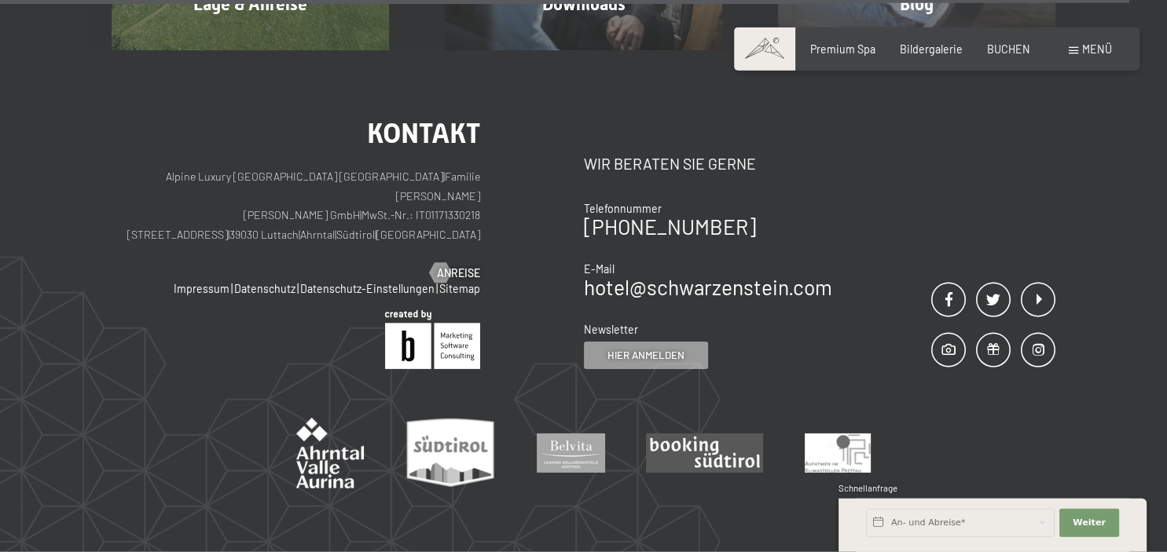
scroll to position [4868, 0]
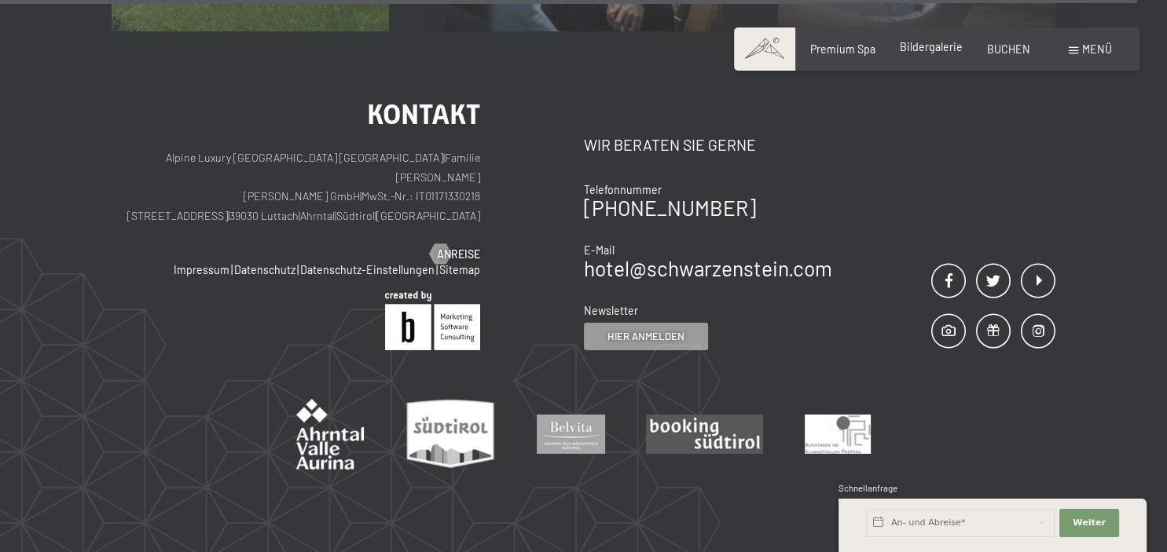
click at [931, 46] on span "Bildergalerie" at bounding box center [931, 46] width 63 height 13
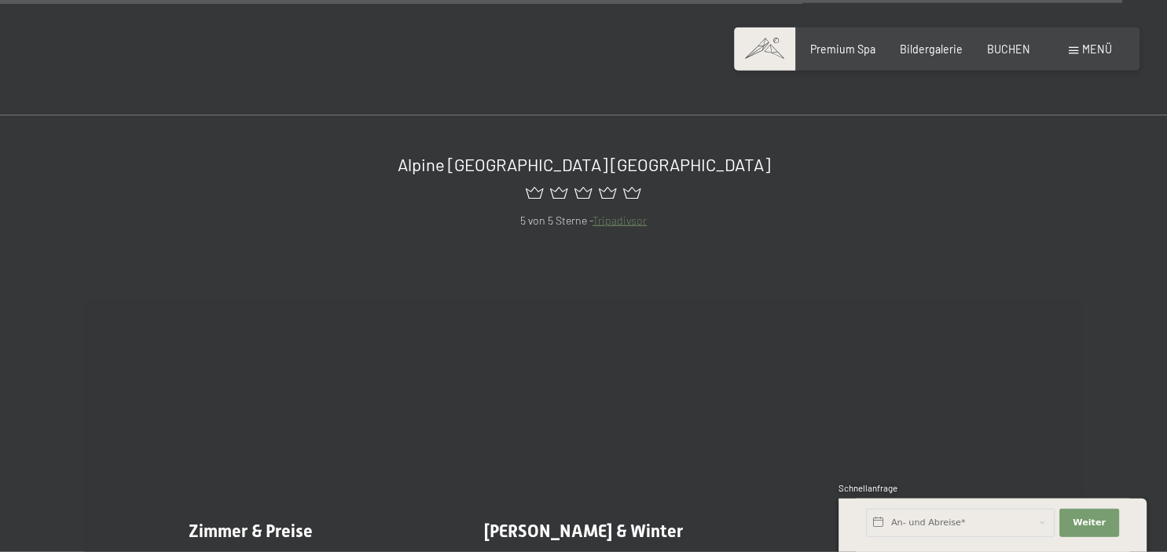
scroll to position [16069, 0]
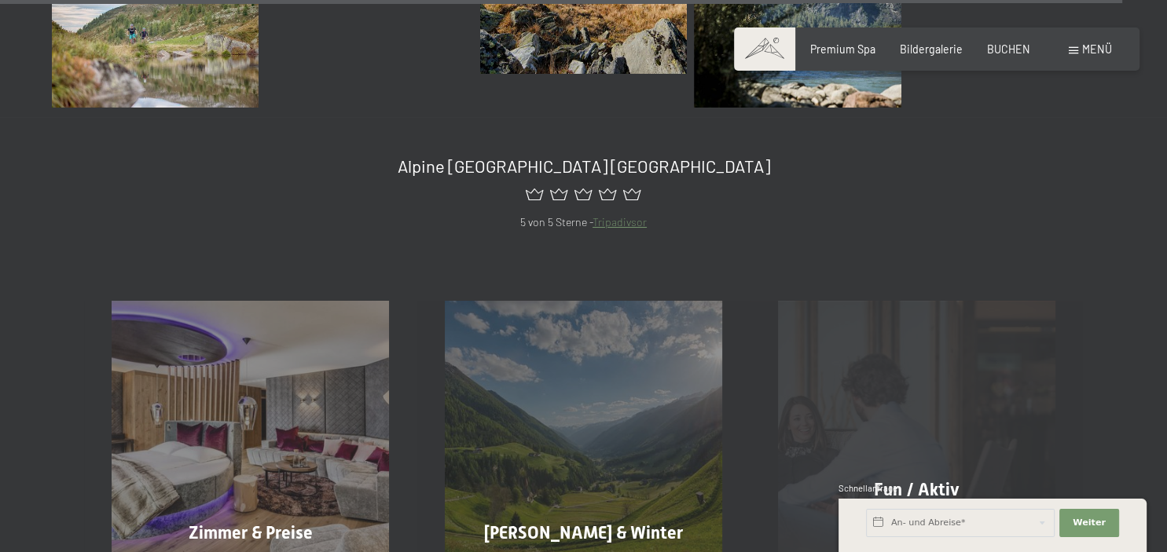
click at [937, 356] on div "Fun / Aktiv Mehr erfahren" at bounding box center [916, 439] width 333 height 277
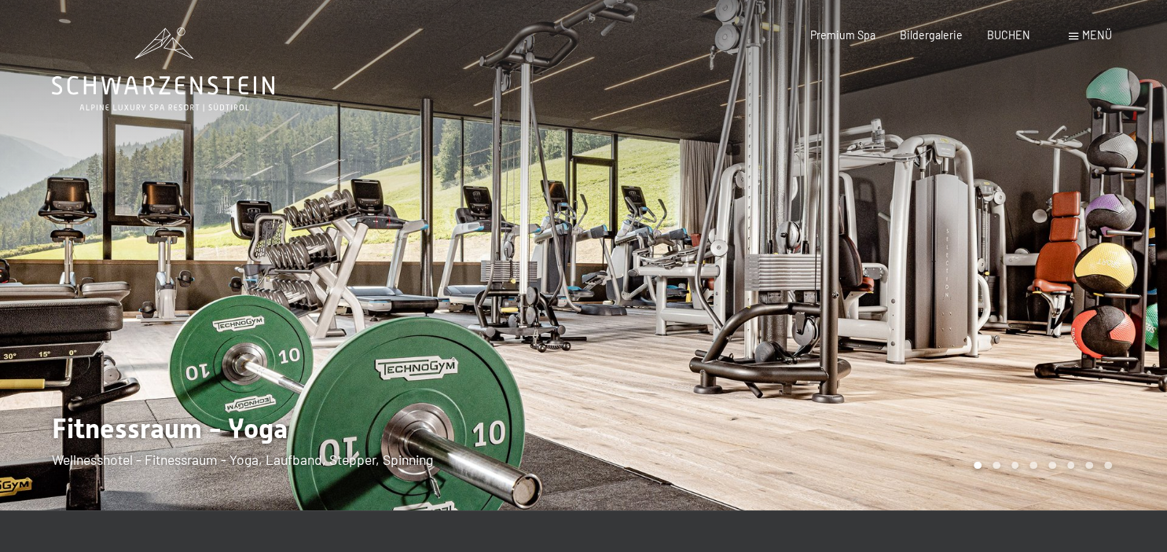
click at [1135, 395] on div at bounding box center [876, 255] width 584 height 511
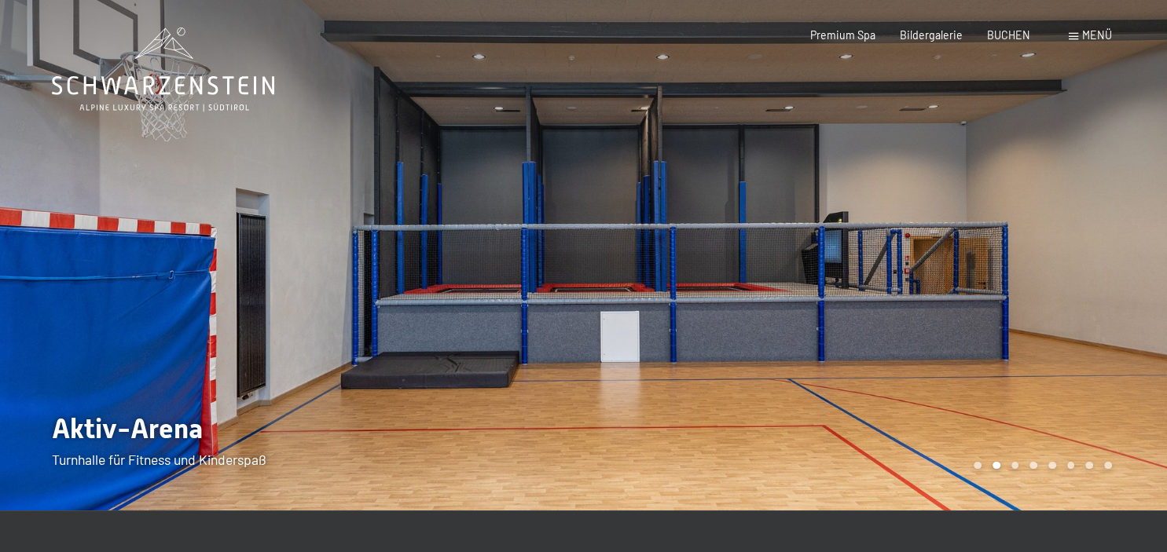
click at [1135, 395] on div at bounding box center [876, 255] width 584 height 511
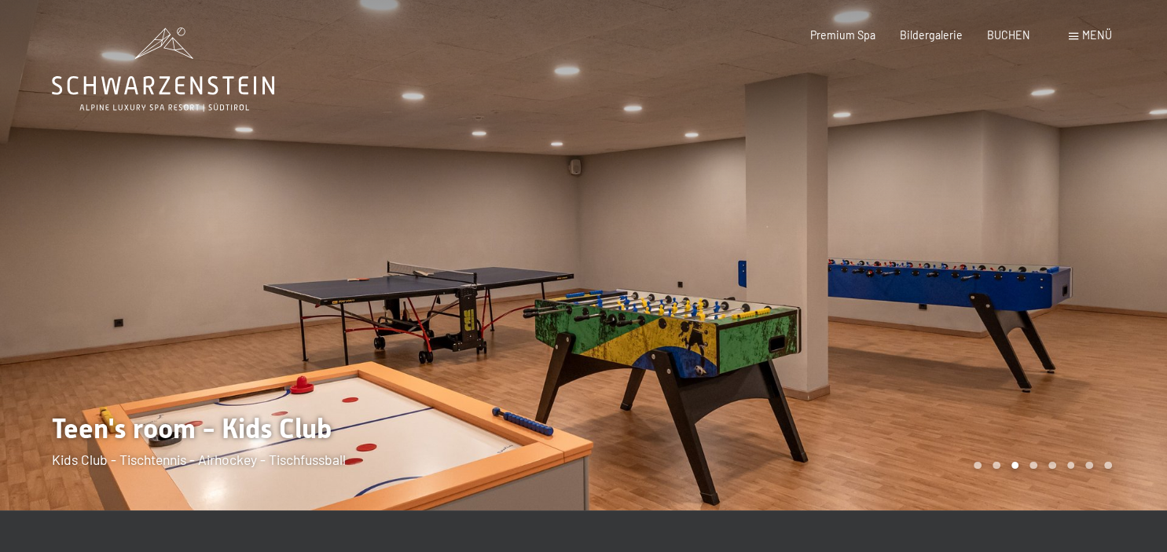
click at [1135, 395] on div at bounding box center [876, 255] width 584 height 511
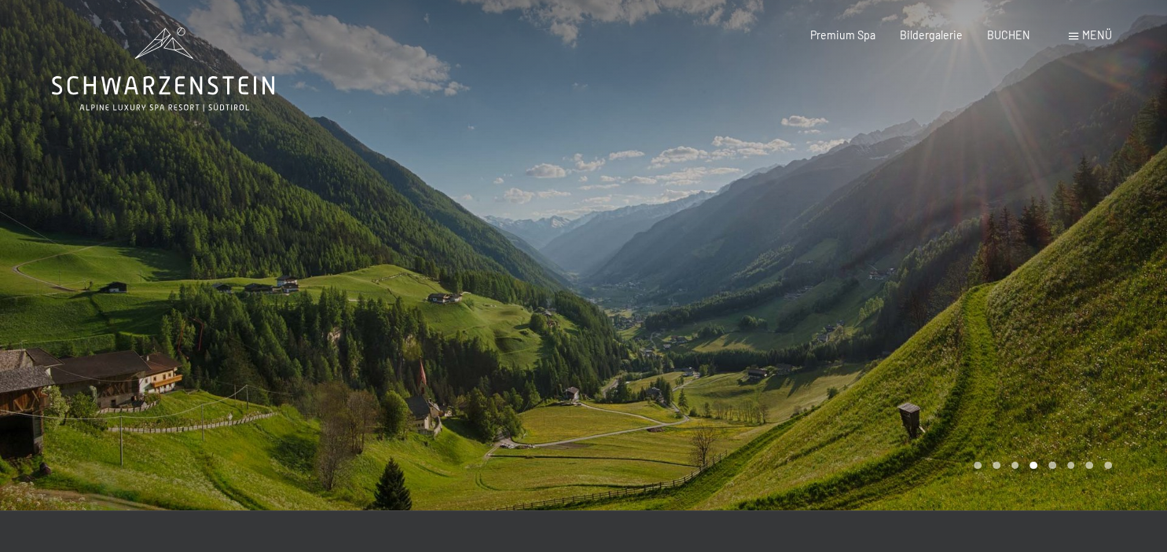
click at [1135, 395] on div at bounding box center [876, 255] width 584 height 511
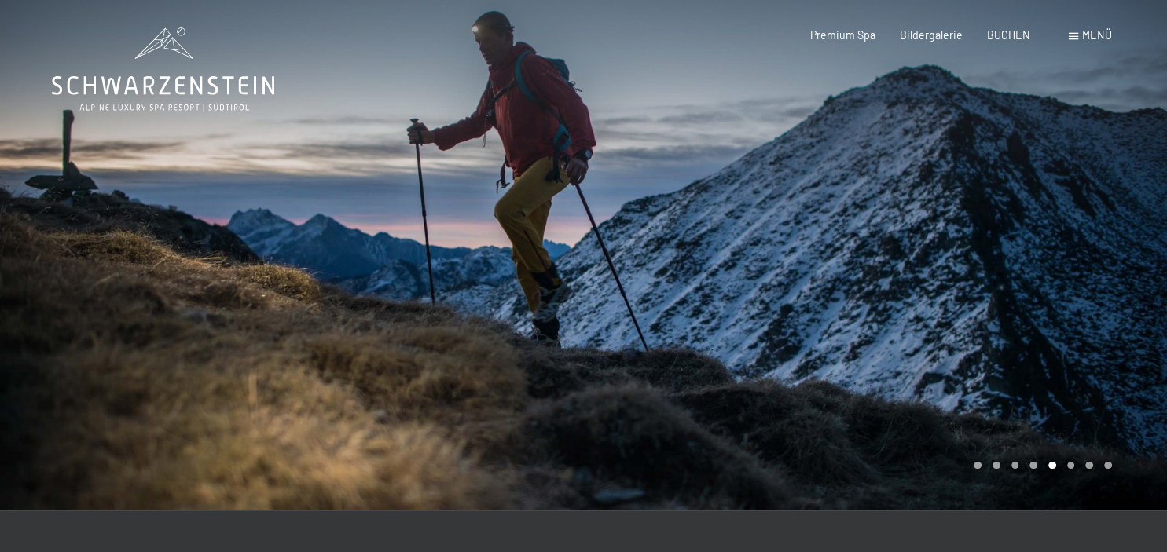
click at [1135, 395] on div at bounding box center [876, 255] width 584 height 511
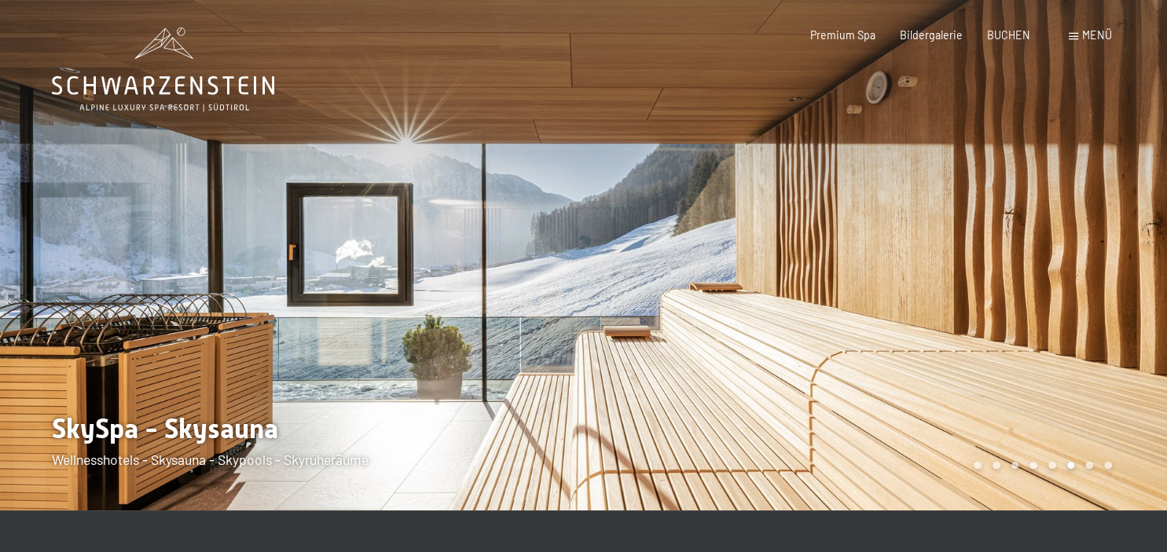
click at [1135, 395] on div at bounding box center [876, 255] width 584 height 511
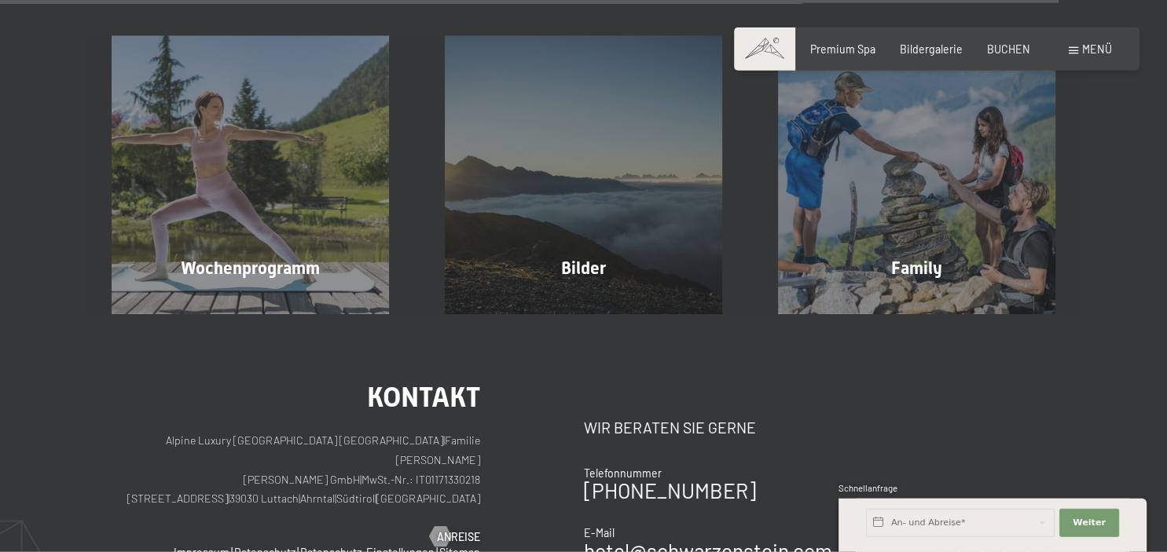
scroll to position [3567, 0]
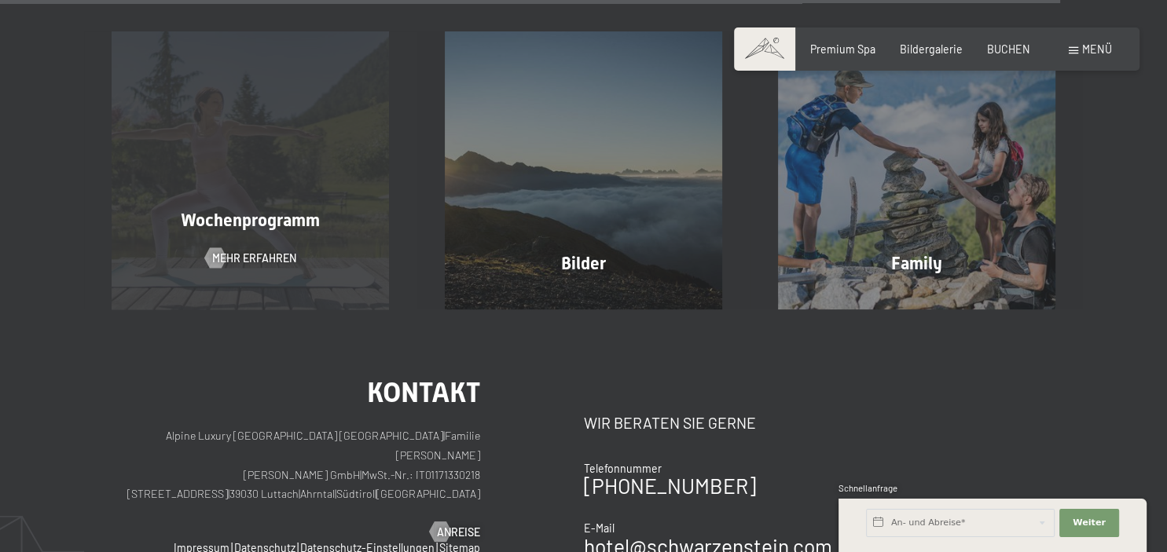
click at [231, 211] on span "Wochenprogramm" at bounding box center [250, 221] width 139 height 20
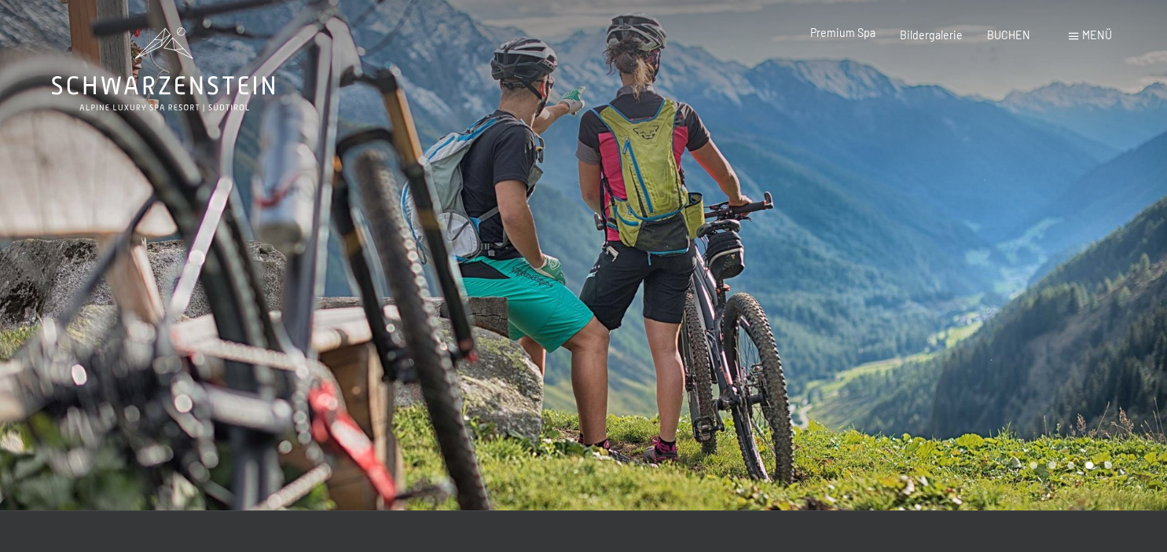
click at [858, 37] on span "Premium Spa" at bounding box center [842, 32] width 65 height 13
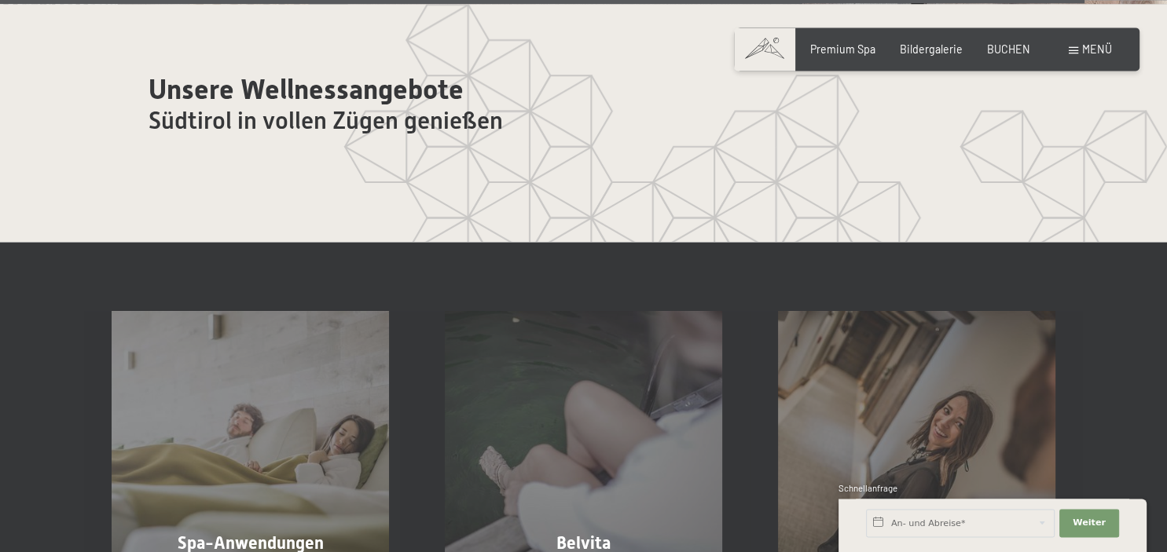
scroll to position [8342, 0]
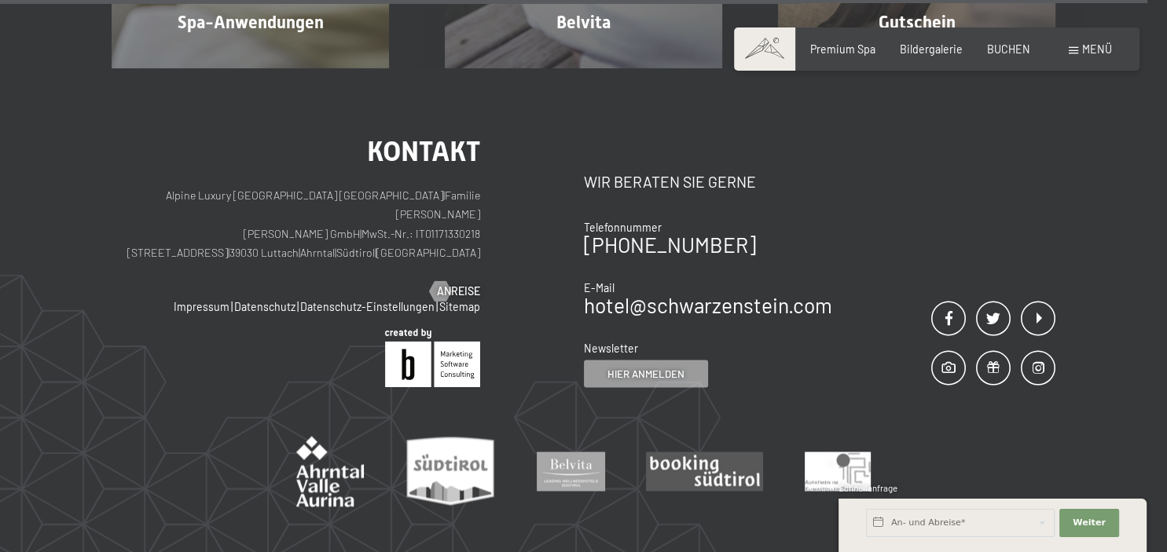
click at [768, 46] on span at bounding box center [764, 49] width 61 height 43
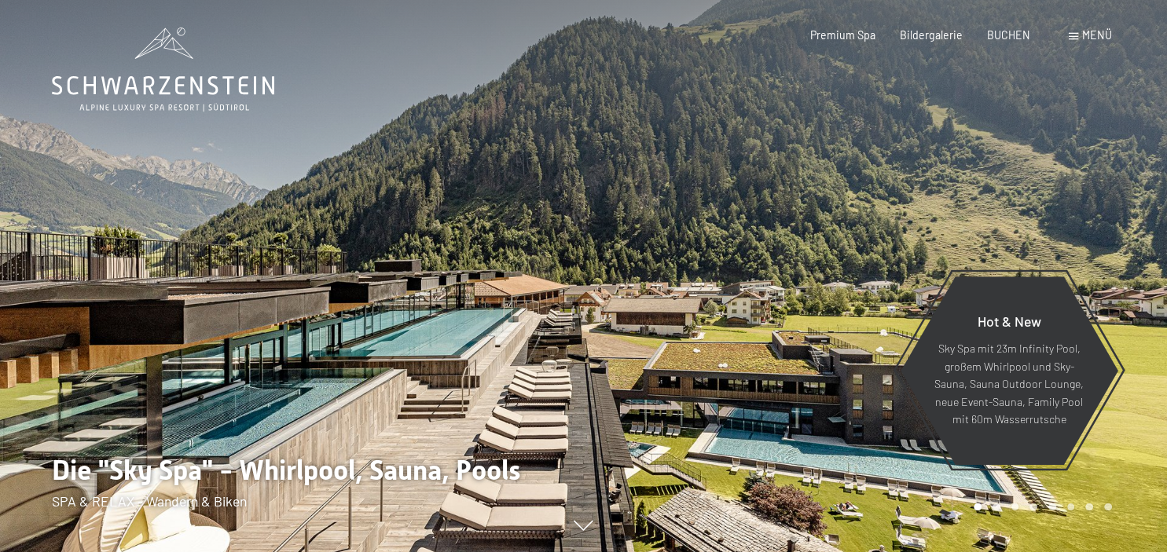
click at [1080, 38] on div "Menü" at bounding box center [1090, 36] width 43 height 16
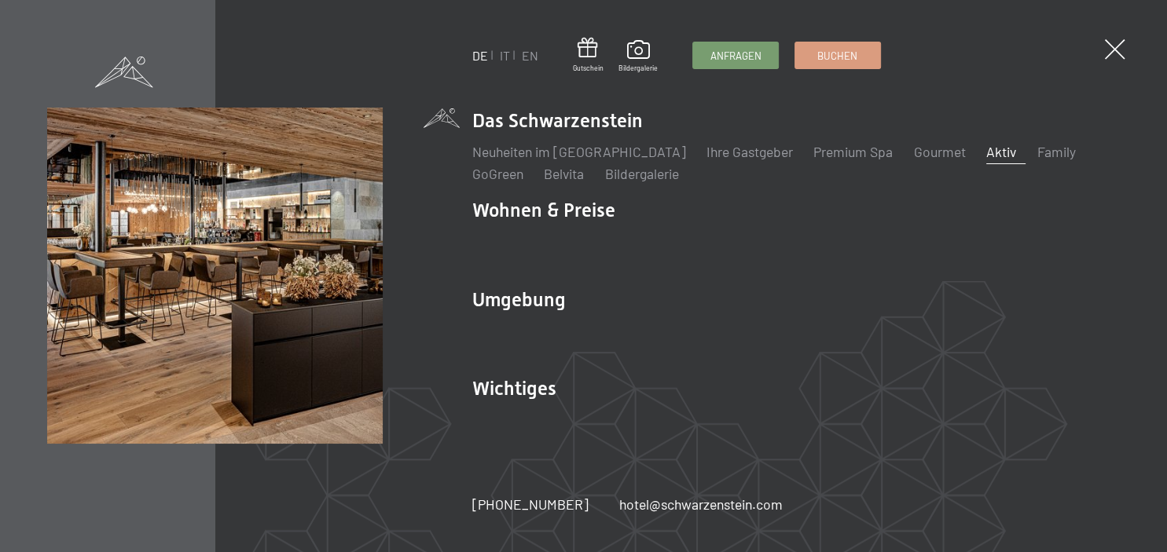
click at [986, 156] on link "Aktiv" at bounding box center [1001, 151] width 30 height 17
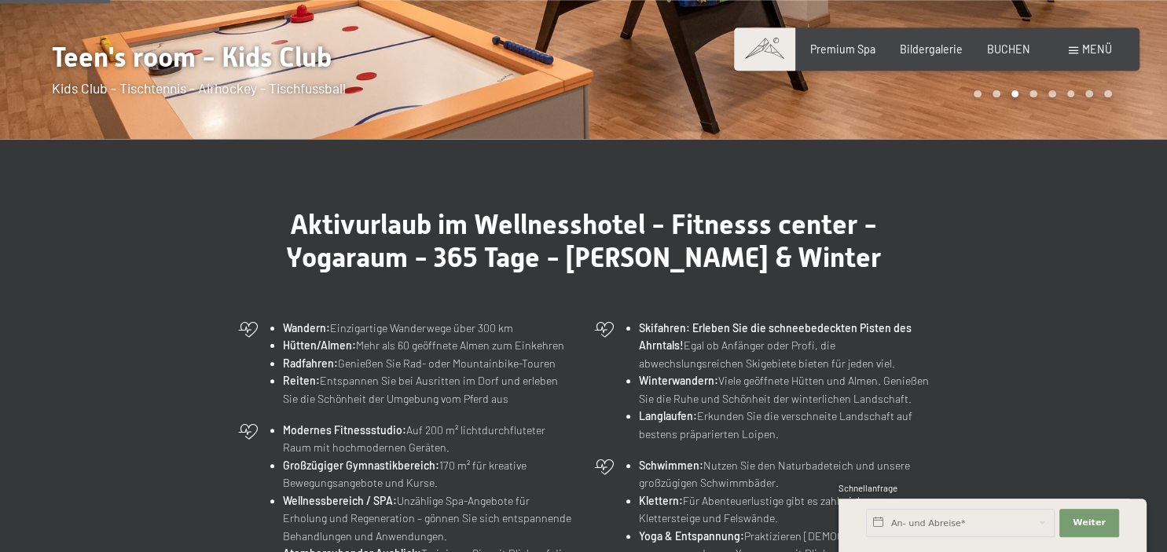
scroll to position [401, 0]
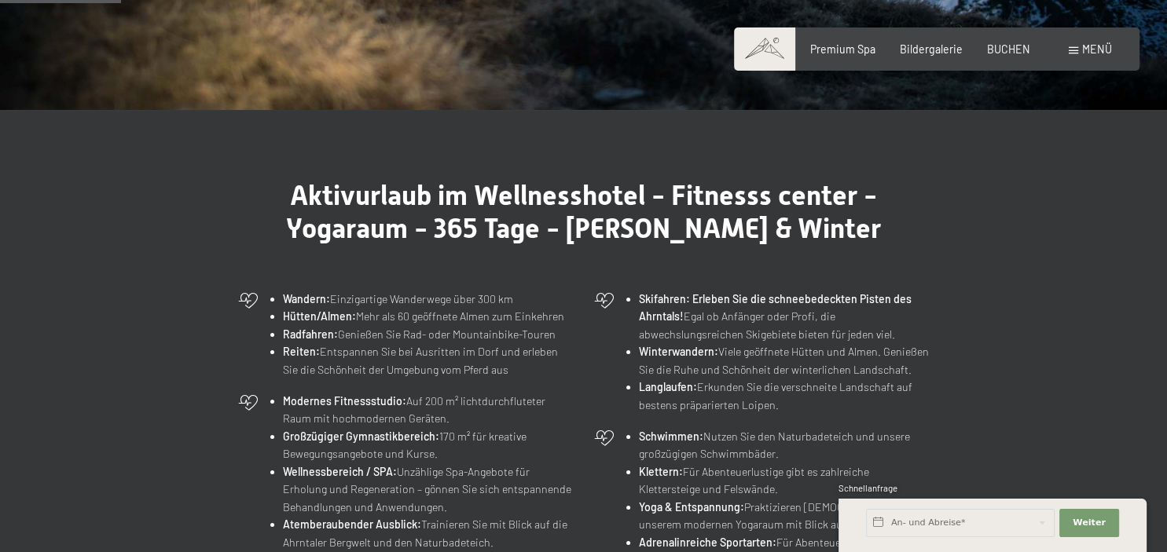
click at [310, 356] on strong "Reiten:" at bounding box center [301, 351] width 37 height 13
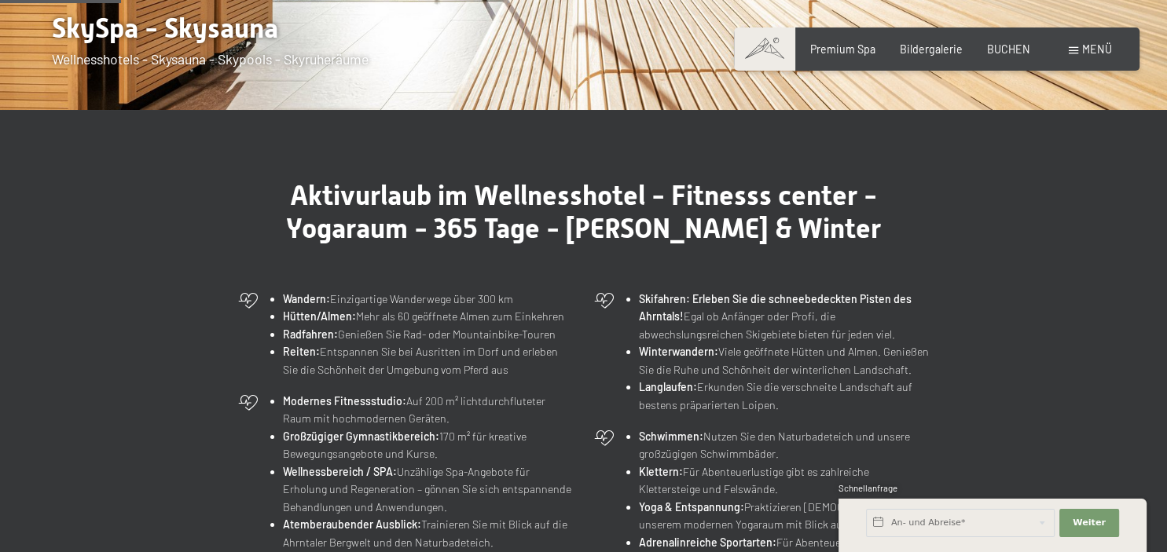
click at [299, 351] on strong "Reiten:" at bounding box center [301, 351] width 37 height 13
click at [398, 369] on li "Reiten: Entspannen Sie bei Ausritten im Dorf und erleben Sie die Schönheit der …" at bounding box center [428, 360] width 290 height 35
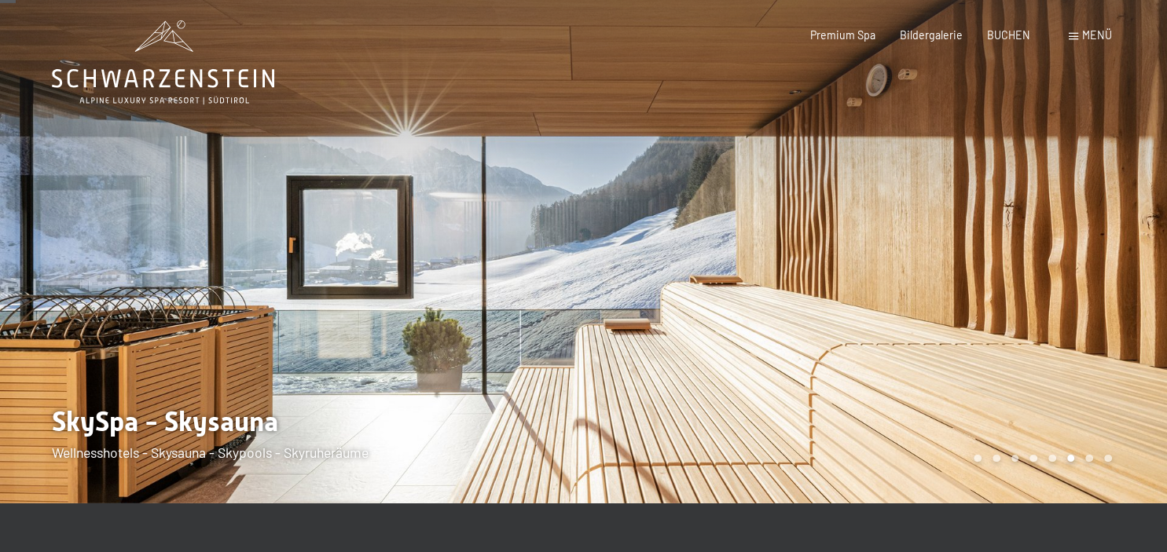
scroll to position [0, 0]
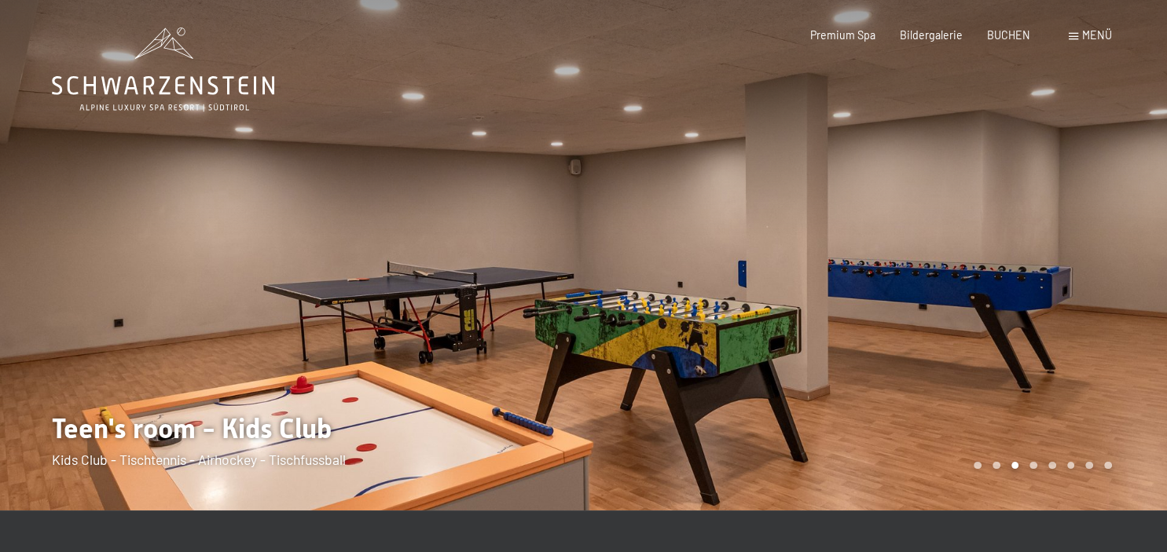
click at [1120, 254] on div at bounding box center [876, 255] width 584 height 511
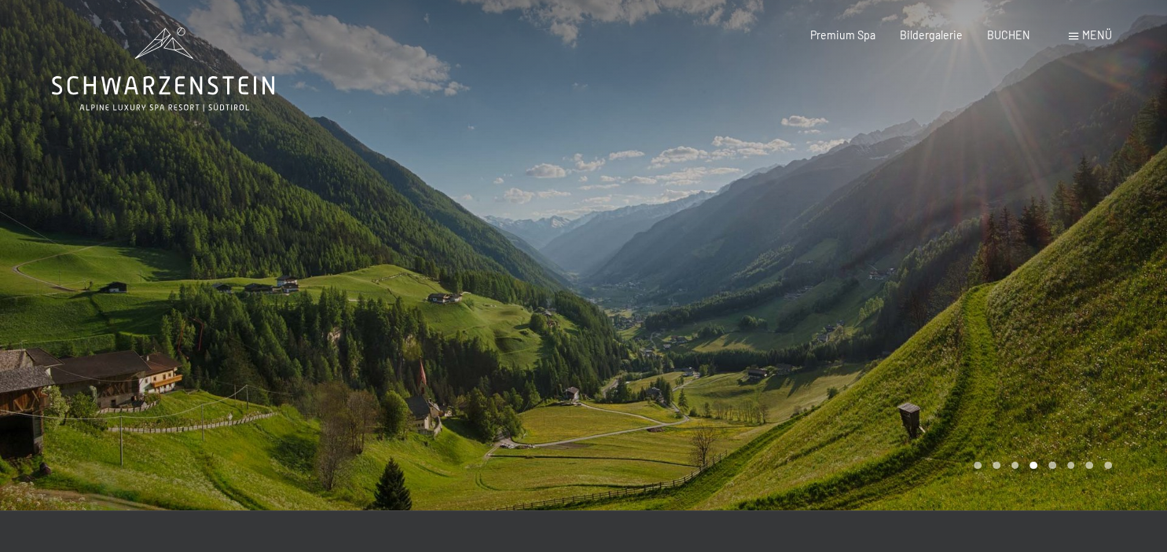
click at [1120, 254] on div at bounding box center [876, 255] width 584 height 511
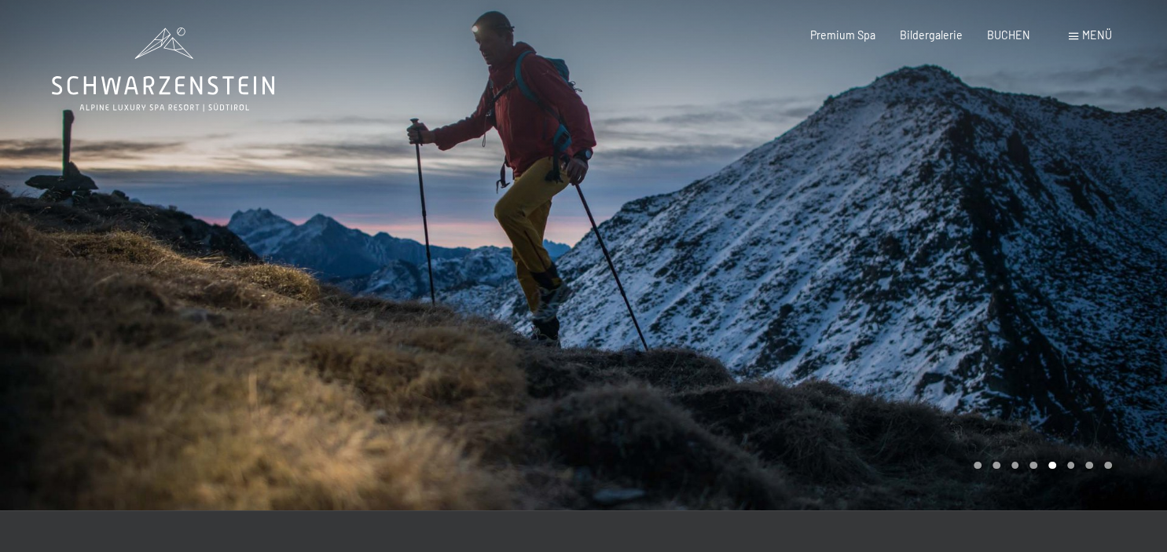
click at [1120, 254] on div at bounding box center [876, 255] width 584 height 511
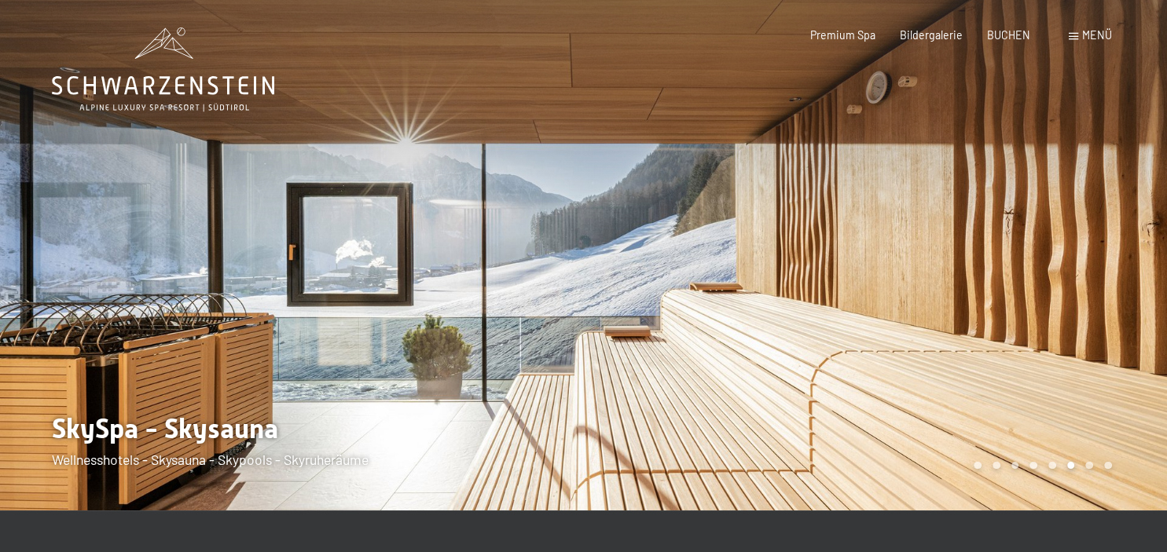
click at [1120, 254] on div at bounding box center [876, 255] width 584 height 511
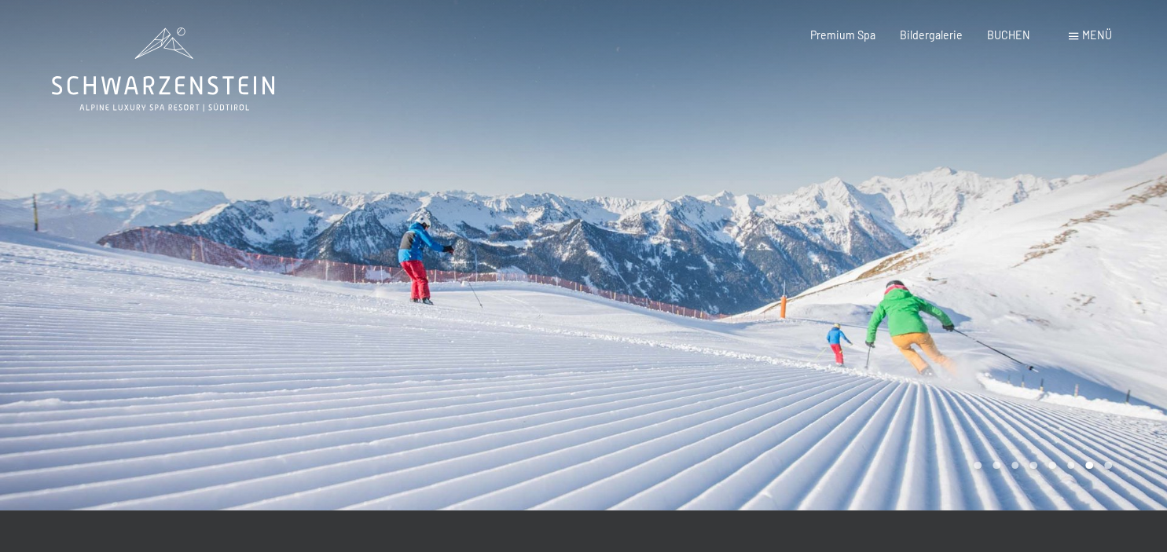
click at [1120, 254] on div at bounding box center [876, 255] width 584 height 511
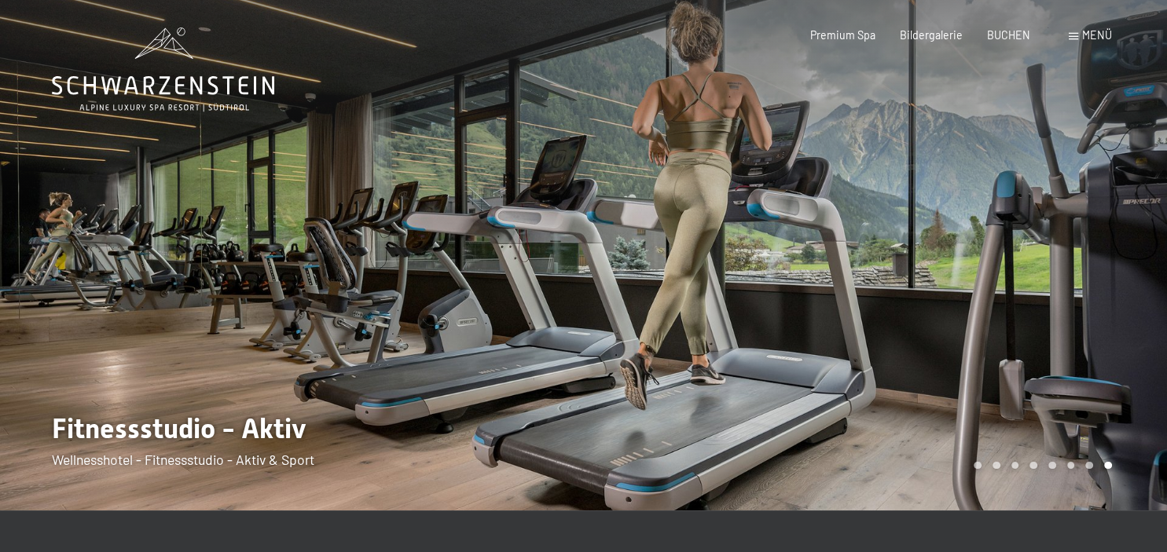
click at [1120, 254] on div at bounding box center [876, 255] width 584 height 511
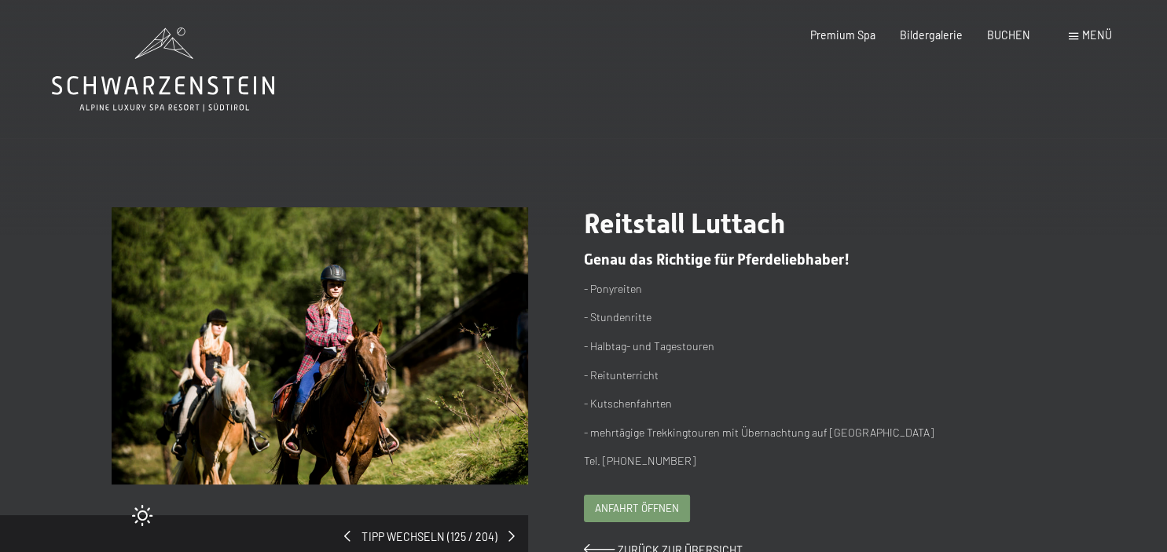
click at [681, 268] on span "Genau das Richtige für Pferdeliebhaber!" at bounding box center [717, 260] width 266 height 18
